Goal: Task Accomplishment & Management: Manage account settings

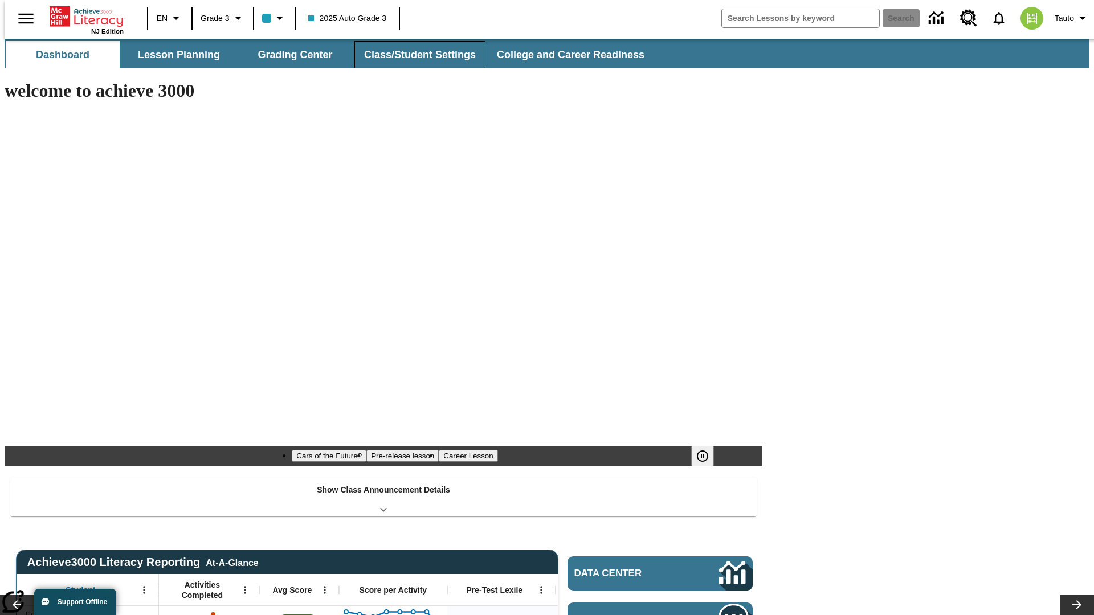
click at [414, 55] on button "Class/Student Settings" at bounding box center [419, 54] width 131 height 27
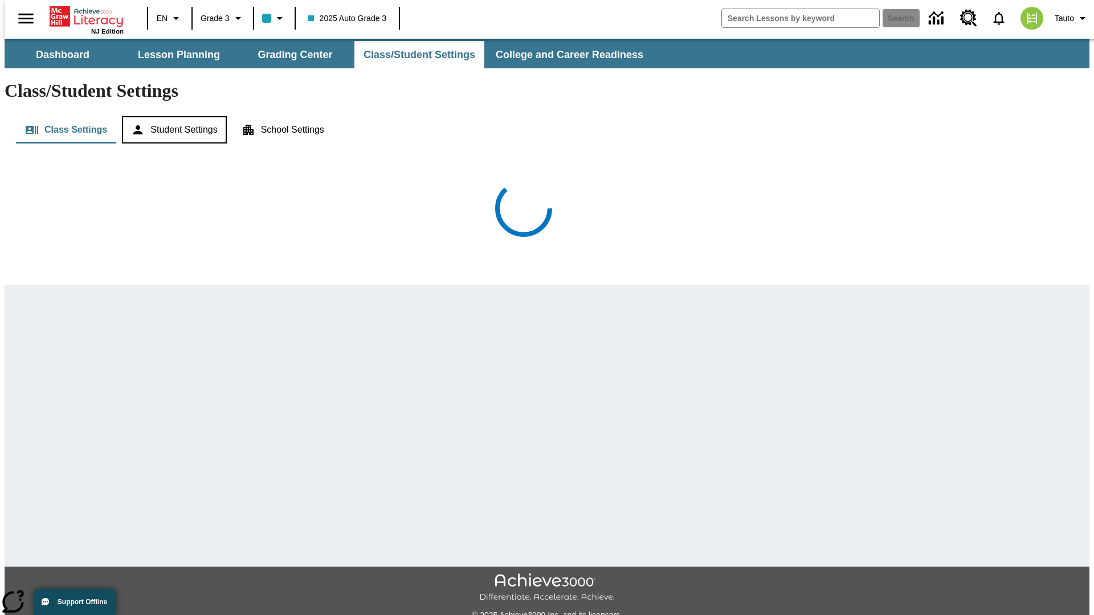
click at [171, 116] on button "Student Settings" at bounding box center [174, 129] width 104 height 27
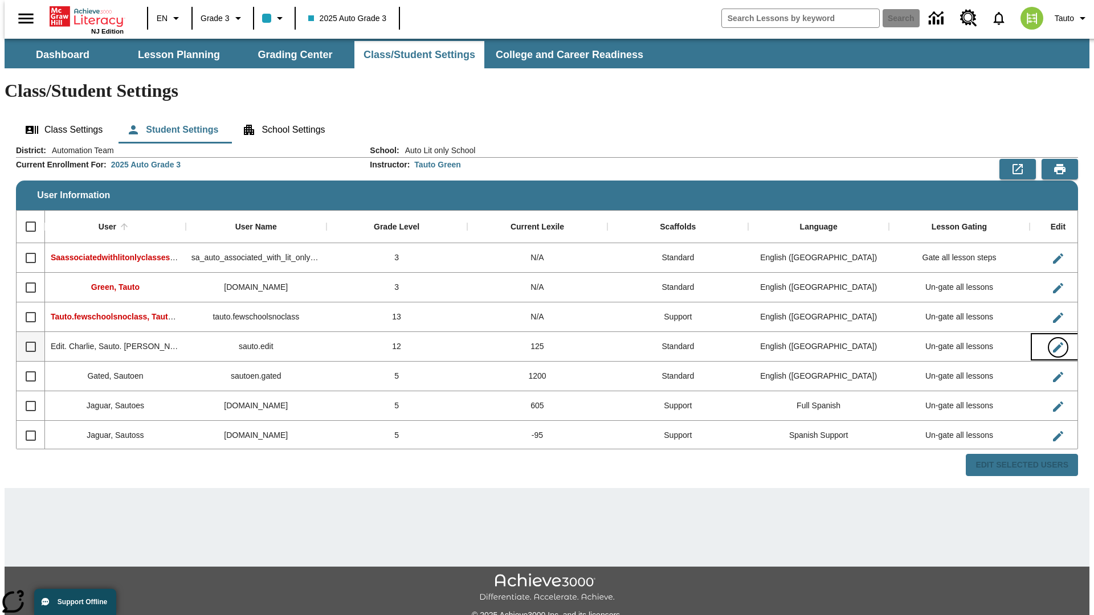
click at [1053, 342] on icon "Edit User" at bounding box center [1058, 347] width 10 height 10
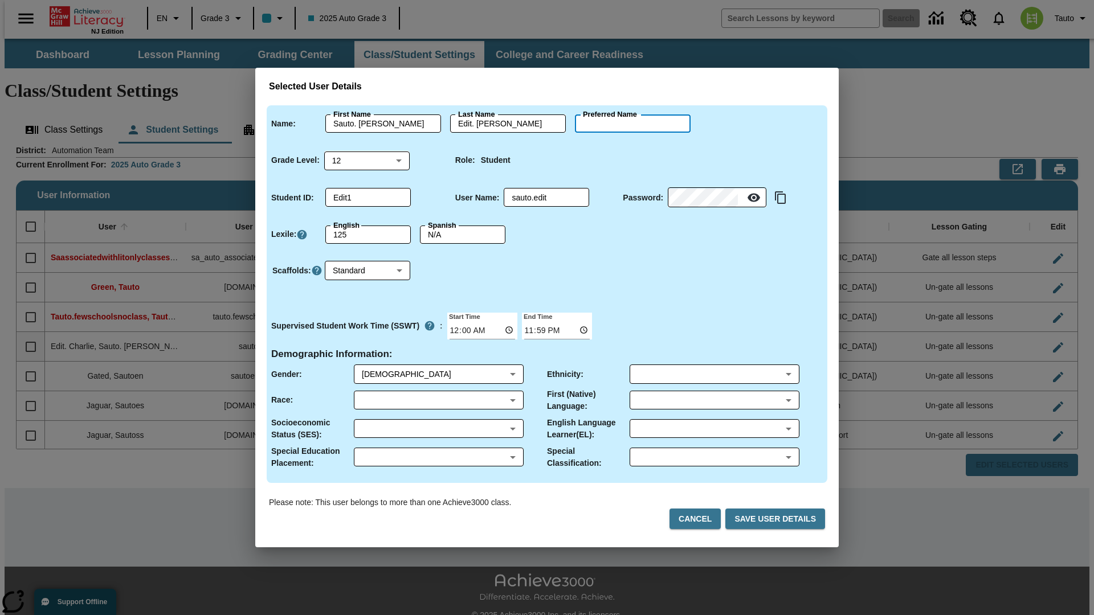
type input "[PERSON_NAME]"
click at [700, 519] on button "Cancel" at bounding box center [694, 519] width 51 height 21
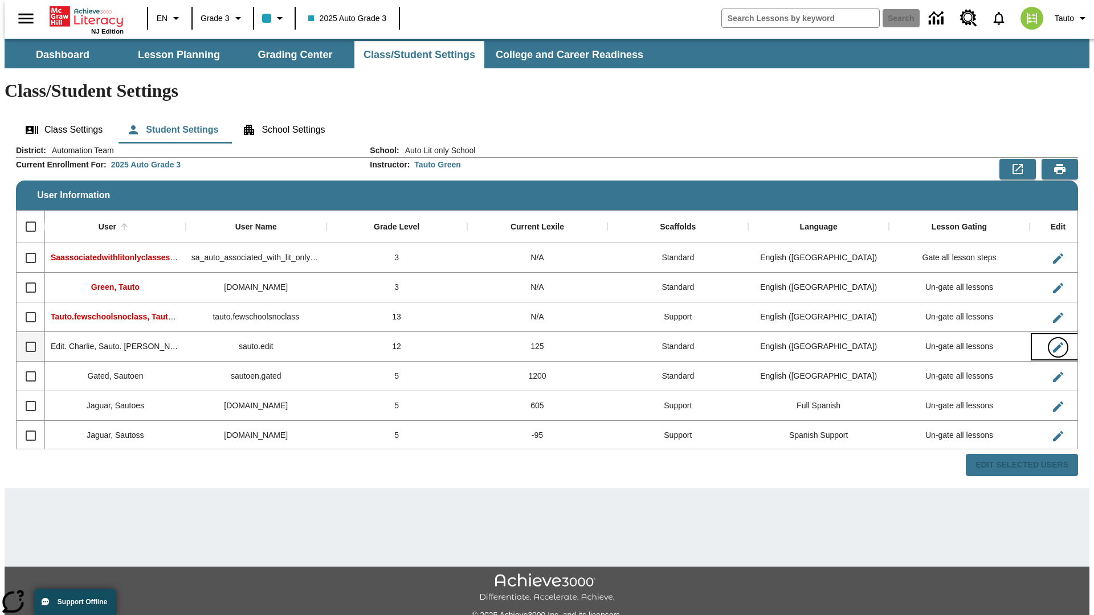
click at [1053, 342] on icon "Edit User" at bounding box center [1058, 347] width 10 height 10
